Goal: Transaction & Acquisition: Purchase product/service

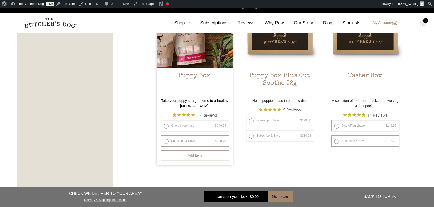
click at [208, 62] on img at bounding box center [195, 30] width 76 height 76
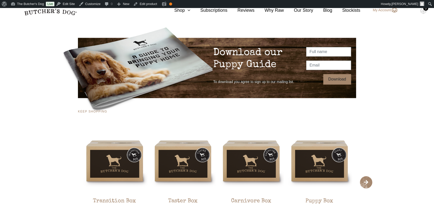
scroll to position [888, 0]
